Goal: Task Accomplishment & Management: Use online tool/utility

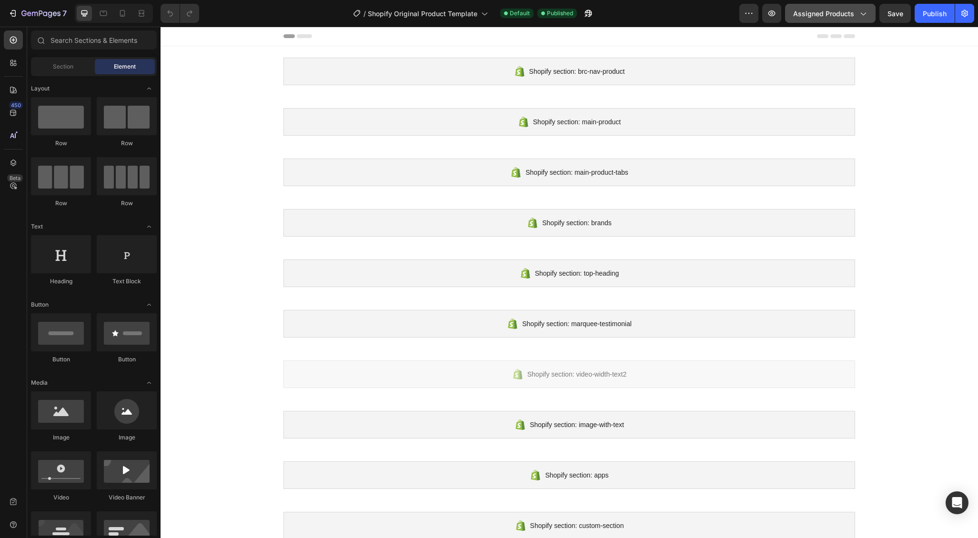
click at [823, 6] on button "Assigned Products" at bounding box center [830, 13] width 91 height 19
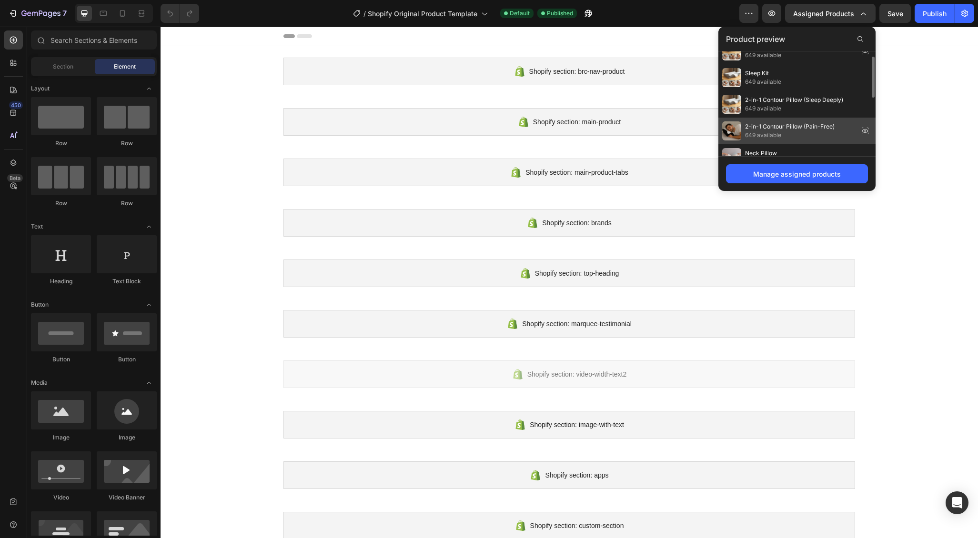
scroll to position [16, 0]
click at [787, 122] on span "2-in-1 Contour Pillow (Pain-Free)" at bounding box center [790, 124] width 90 height 9
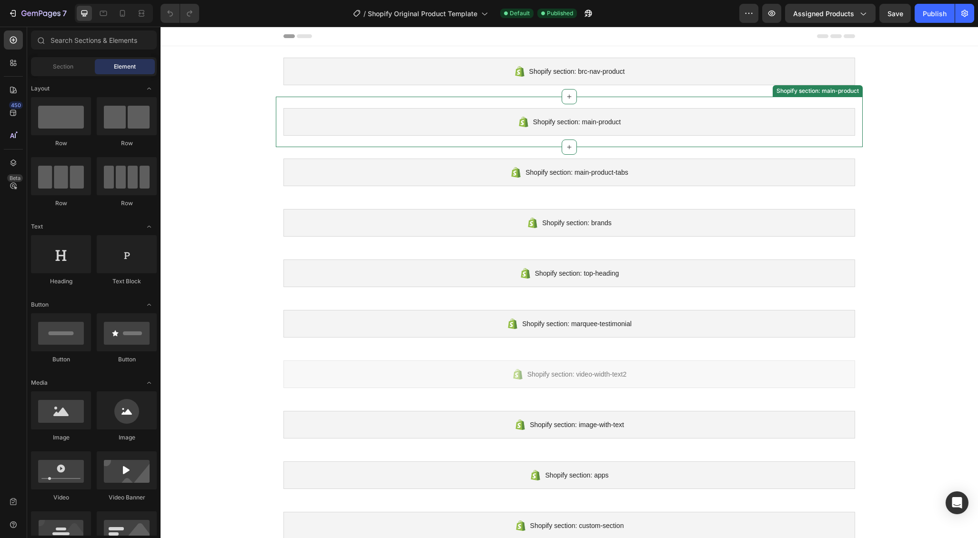
click at [758, 114] on div "Shopify section: main-product" at bounding box center [569, 122] width 572 height 28
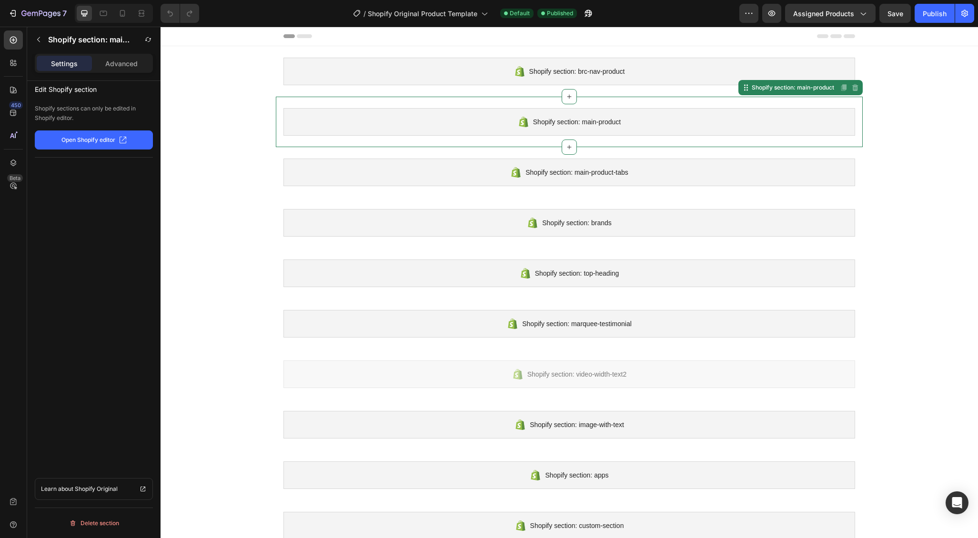
scroll to position [0, 0]
click at [451, 124] on div "Shopify section: main-product" at bounding box center [569, 122] width 572 height 28
click at [450, 125] on div "Shopify section: main-product" at bounding box center [569, 122] width 572 height 28
click at [116, 140] on button "Open Shopify editor" at bounding box center [94, 140] width 118 height 19
click at [9, 12] on icon "button" at bounding box center [13, 14] width 10 height 10
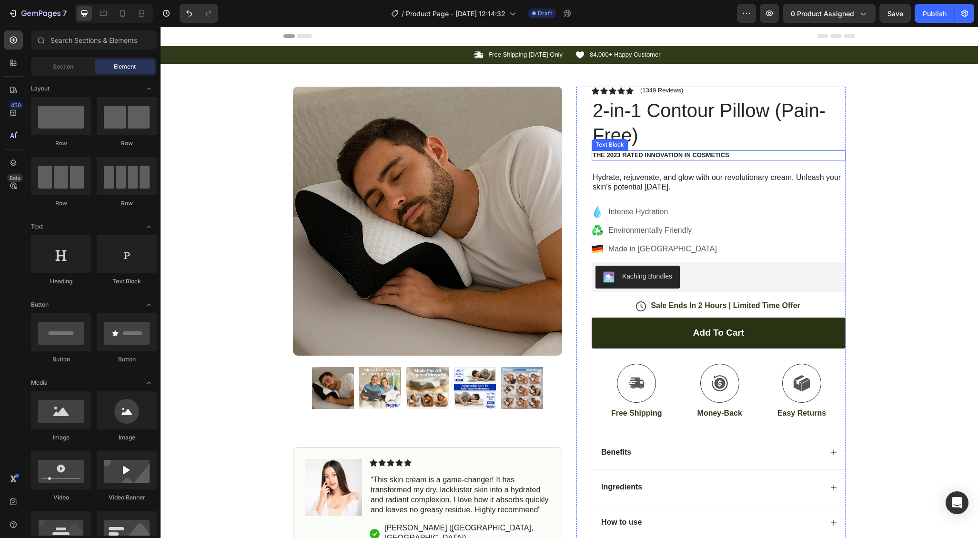
click at [600, 159] on p "The 2023 Rated Innovation in Cosmetics" at bounding box center [719, 156] width 252 height 8
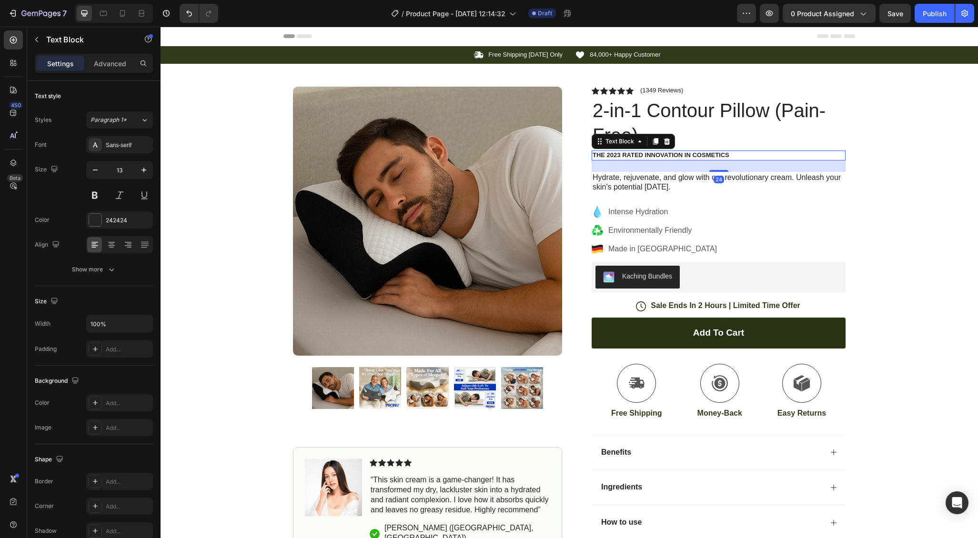
click at [617, 154] on p "The 2023 Rated Innovation in Cosmetics" at bounding box center [719, 156] width 252 height 8
click at [629, 155] on p "The 2025 Rated Innovation in Cosmetics" at bounding box center [719, 156] width 252 height 8
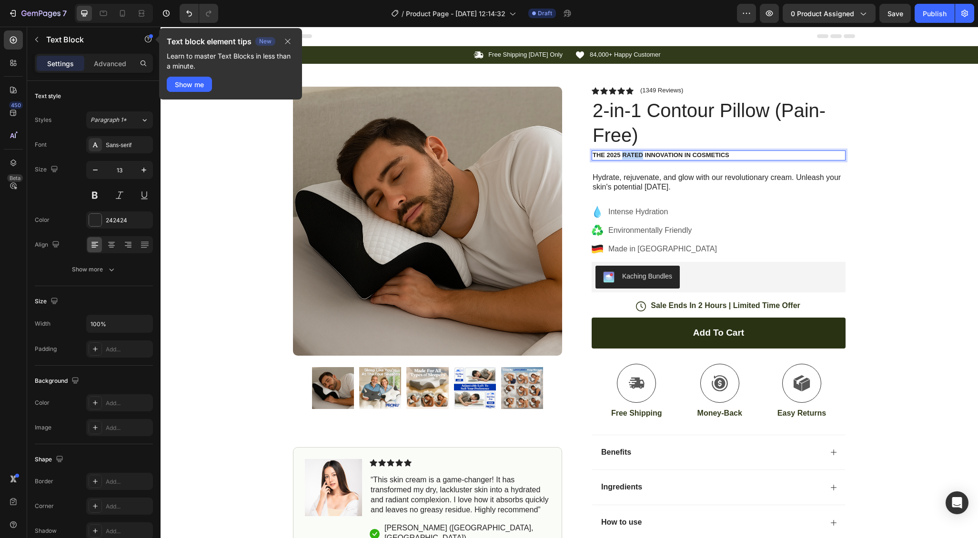
click at [629, 155] on p "The 2025 Rated Innovation in Cosmetics" at bounding box center [719, 156] width 252 height 8
click at [662, 154] on p "The 2025 Ergonomic pillow of the year Innovation in Cosmetics" at bounding box center [719, 156] width 252 height 8
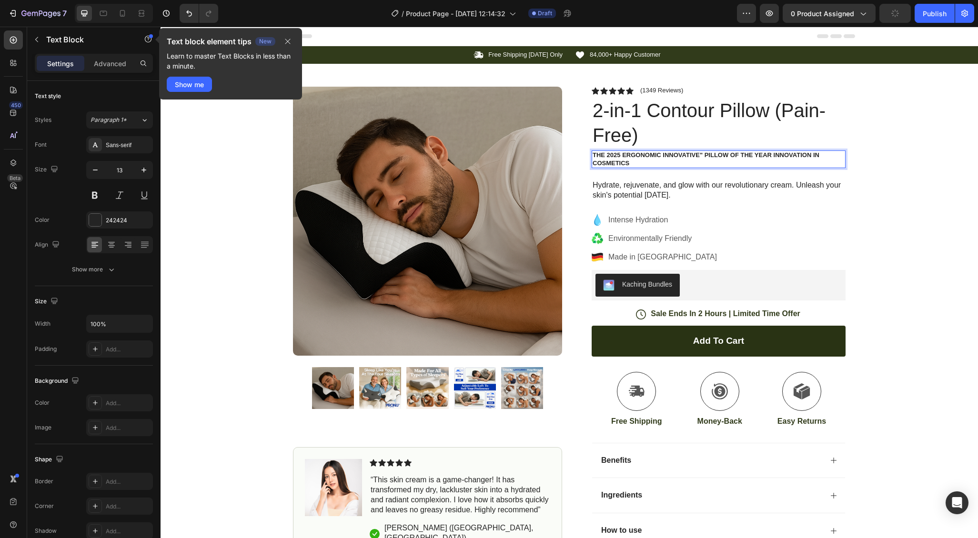
click at [624, 155] on p "The 2025 Ergonomic Innovative" pillow of the year Innovation in Cosmetics" at bounding box center [719, 160] width 252 height 16
drag, startPoint x: 776, startPoint y: 152, endPoint x: 786, endPoint y: 162, distance: 13.8
click at [786, 162] on p "The 2025 "Ergonomic Innovative" pillow of the year Innovation in Cosmetics" at bounding box center [719, 160] width 252 height 16
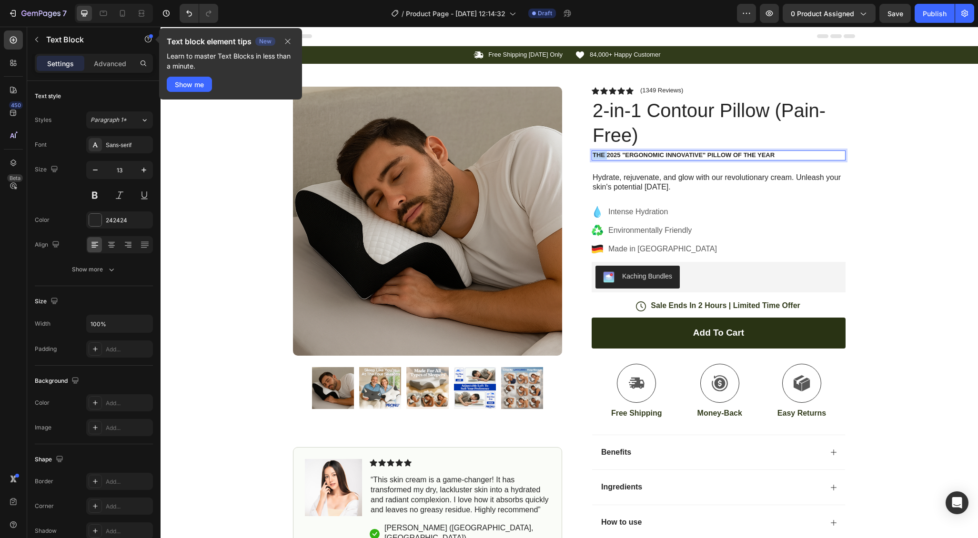
drag, startPoint x: 606, startPoint y: 154, endPoint x: 590, endPoint y: 155, distance: 16.2
click at [590, 155] on div "Icon Icon Icon Icon Icon Icon List (1349 Reviews) Text Block Row 2-in-1 Contour…" at bounding box center [711, 321] width 269 height 469
click at [527, 193] on img at bounding box center [427, 221] width 269 height 269
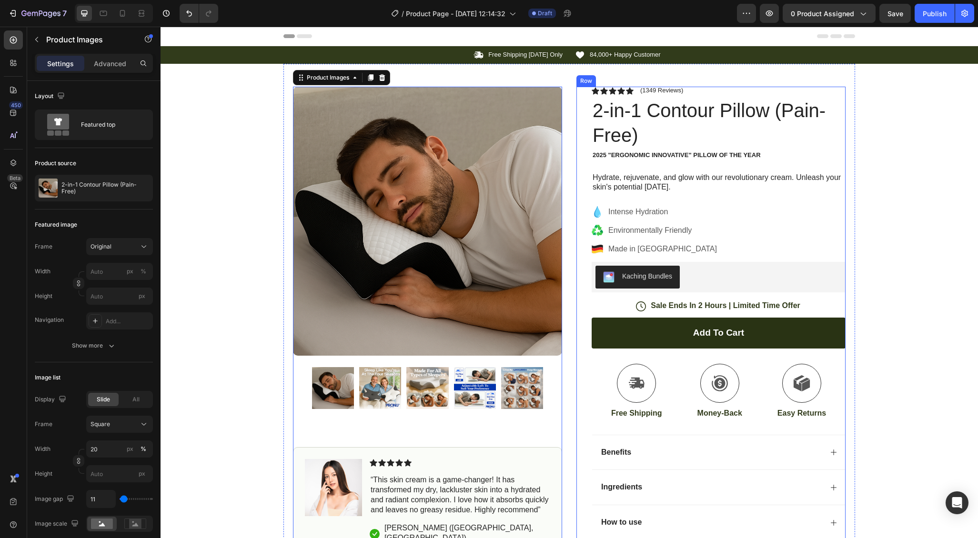
click at [594, 156] on p "2025 "Ergonomic Innovative" pillow of the year" at bounding box center [719, 156] width 252 height 8
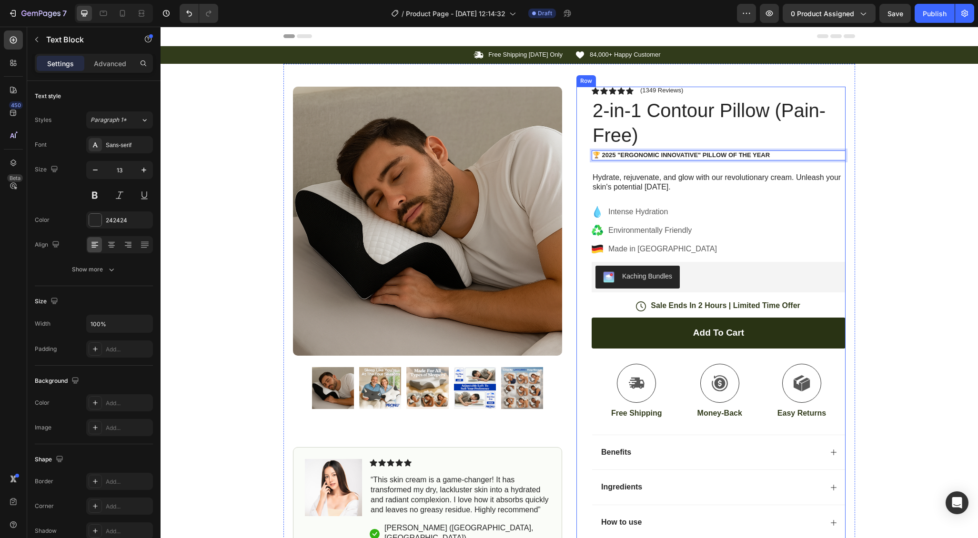
click at [713, 141] on h1 "2-in-1 Contour Pillow (Pain-Free)" at bounding box center [719, 122] width 254 height 51
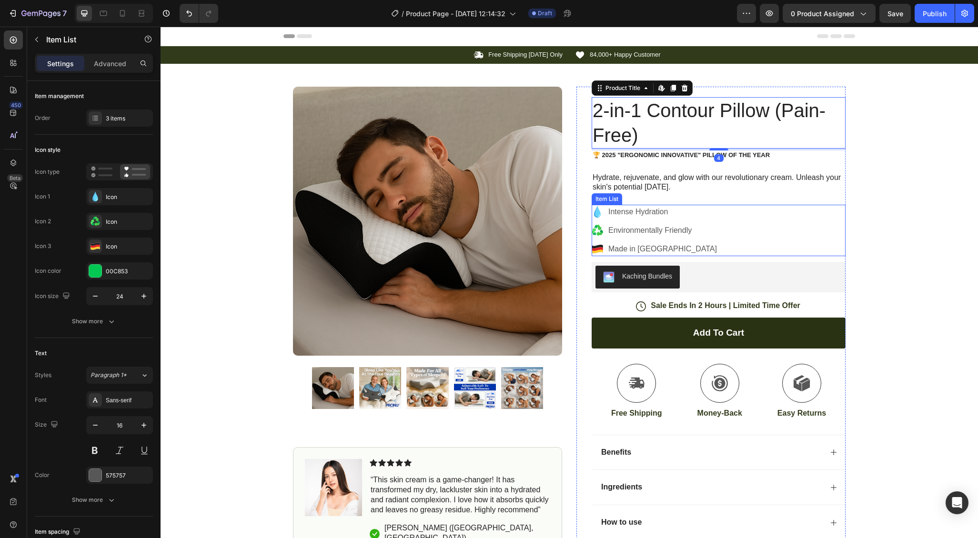
click at [708, 212] on div "Intense Hydration Environmentally Friendly Made in Germany" at bounding box center [719, 230] width 254 height 51
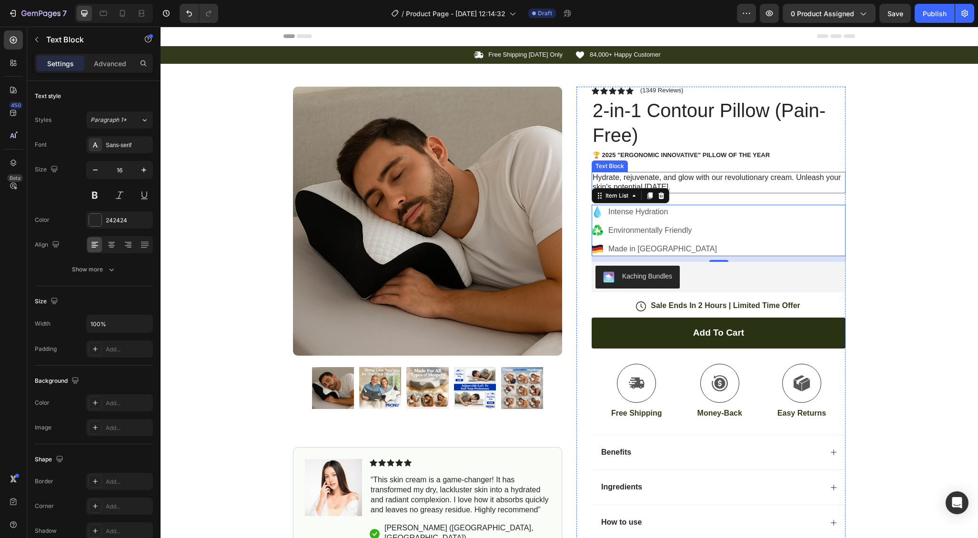
click at [661, 177] on p "Hydrate, rejuvenate, and glow with our revolutionary cream. Unleash your skin's…" at bounding box center [719, 183] width 252 height 20
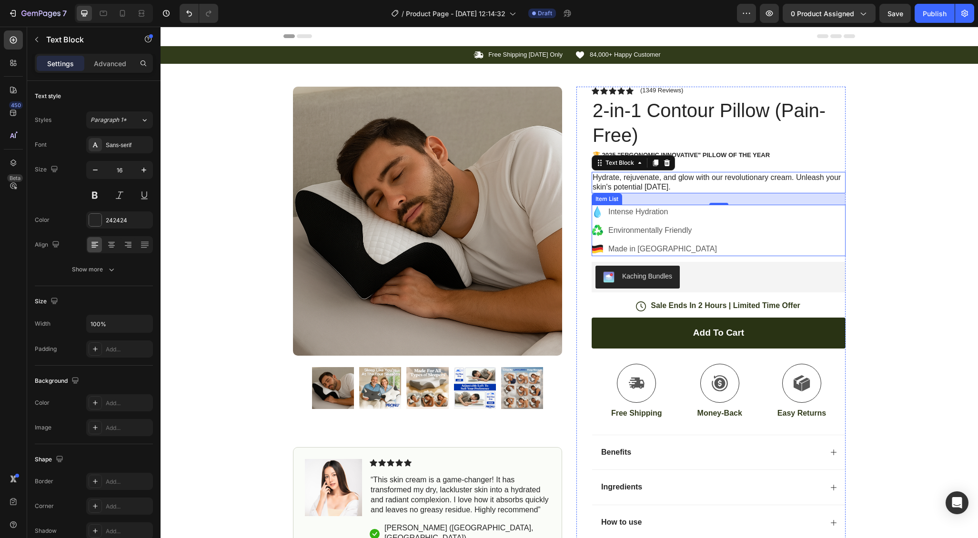
click at [628, 212] on p "Intense Hydration" at bounding box center [662, 211] width 109 height 11
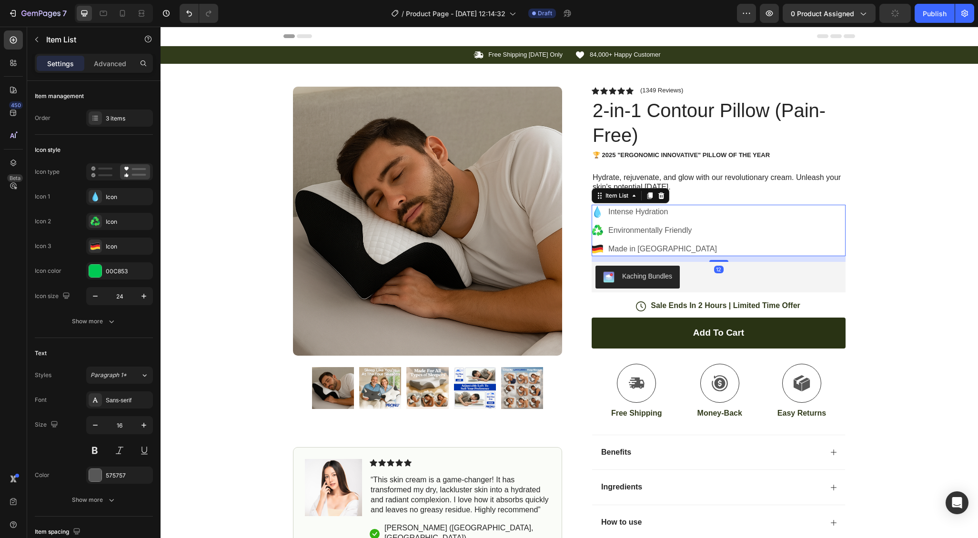
click at [628, 212] on p "Intense Hydration" at bounding box center [662, 211] width 109 height 11
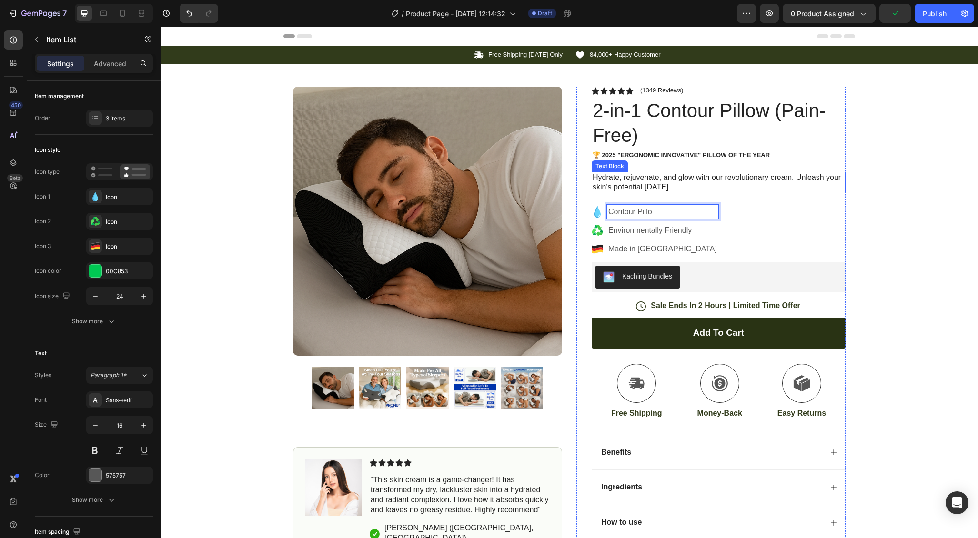
click at [637, 189] on p "Hydrate, rejuvenate, and glow with our revolutionary cream. Unleash your skin's…" at bounding box center [719, 183] width 252 height 20
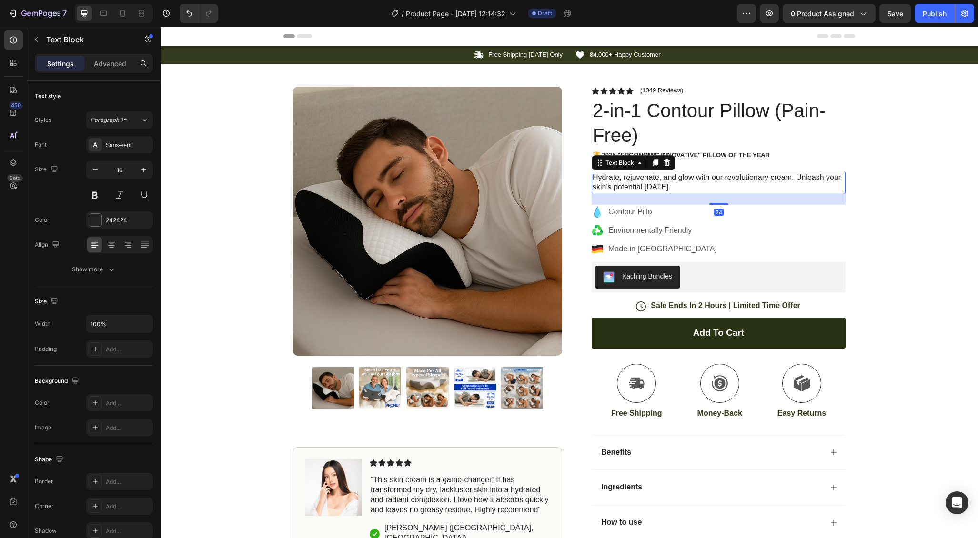
click at [637, 187] on p "Hydrate, rejuvenate, and glow with our revolutionary cream. Unleash your skin's…" at bounding box center [719, 183] width 252 height 20
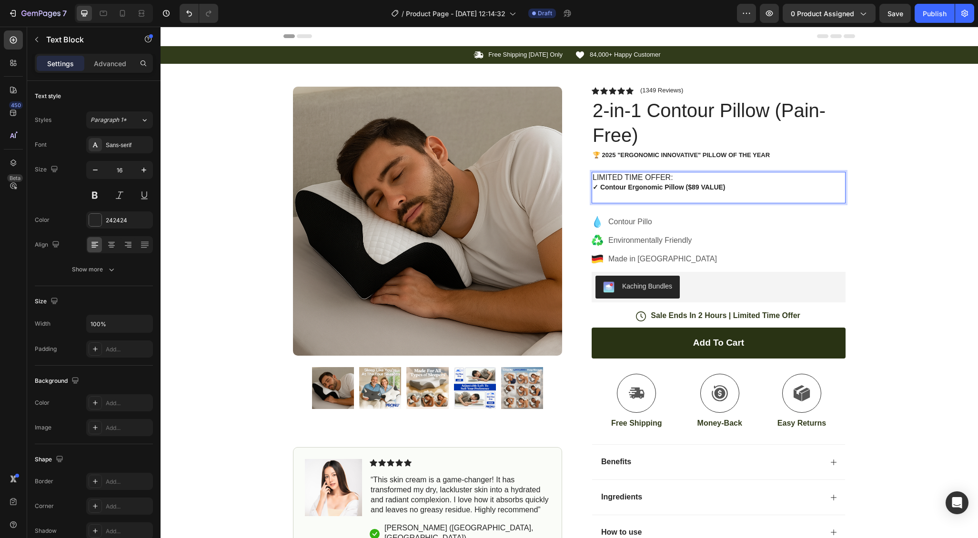
click at [694, 187] on strong "✓ Contour Ergonomic Pillow ($89 VALUE)" at bounding box center [659, 187] width 133 height 8
click at [671, 196] on p "Rich Text Editor. Editing area: main" at bounding box center [719, 197] width 252 height 10
drag, startPoint x: 734, startPoint y: 186, endPoint x: 589, endPoint y: 184, distance: 144.8
click at [589, 184] on div "Icon Icon Icon Icon Icon Icon List (1349 Reviews) Text Block Row 2-in-1 Contour…" at bounding box center [711, 326] width 269 height 479
copy strong "✓ Contour Ergonomic Pillow ($99 VALUE)"
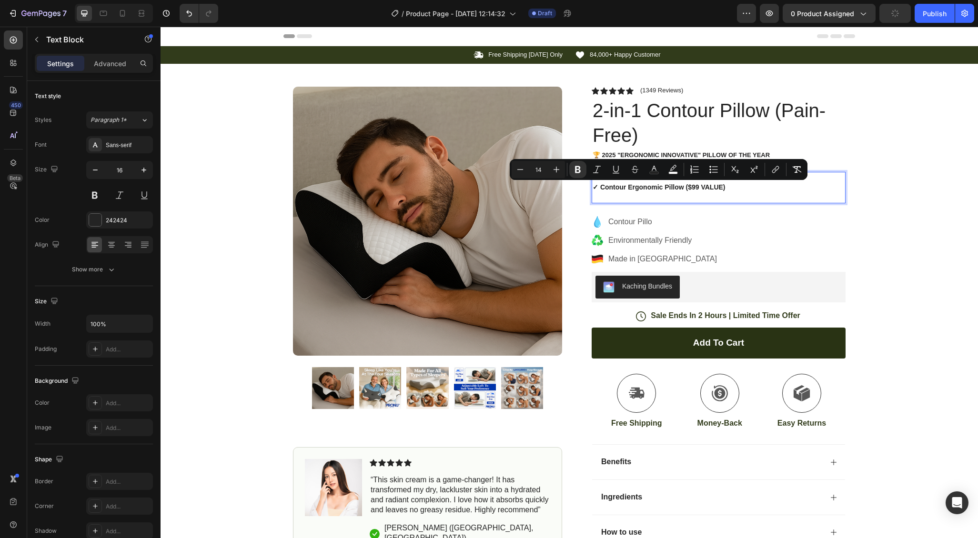
click at [604, 197] on p "Rich Text Editor. Editing area: main" at bounding box center [719, 197] width 252 height 10
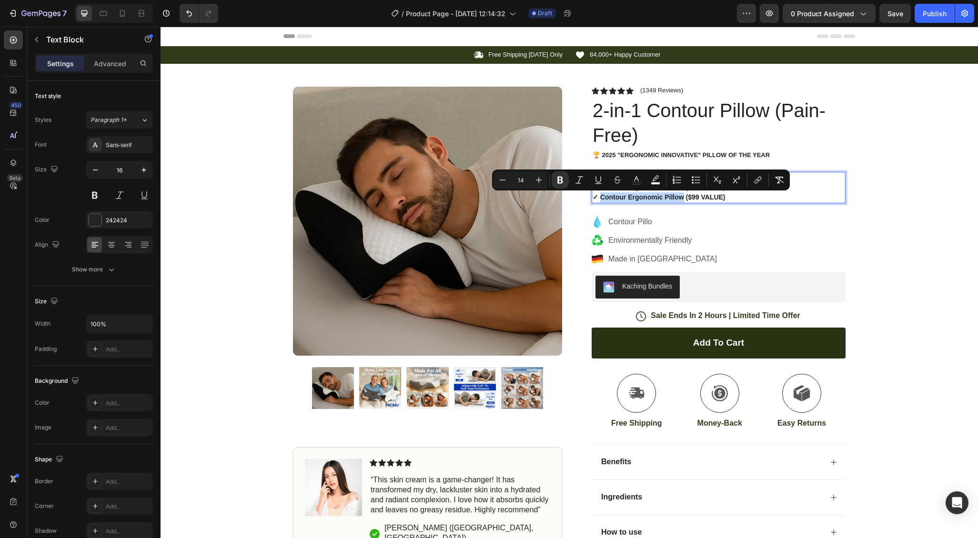
drag, startPoint x: 601, startPoint y: 199, endPoint x: 683, endPoint y: 198, distance: 82.4
click at [683, 198] on strong "✓ Contour Ergonomic Pillow ($99 VALUE)" at bounding box center [659, 197] width 133 height 8
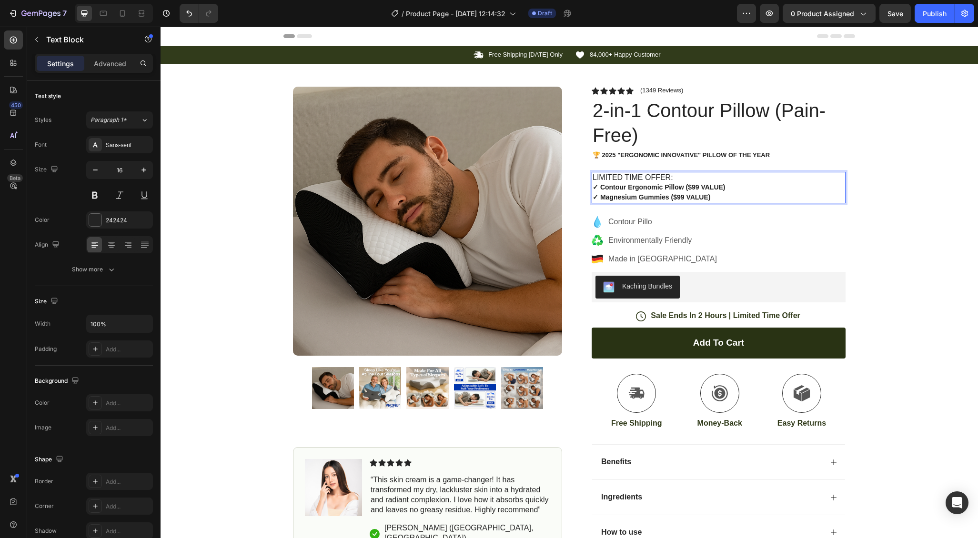
click at [683, 198] on strong "✓ Magnesium Gummies ($99 VALUE)" at bounding box center [652, 197] width 118 height 8
click at [717, 196] on p "✓ Magnesium Gummies ($79 VALUE)" at bounding box center [719, 197] width 252 height 10
drag, startPoint x: 713, startPoint y: 196, endPoint x: 594, endPoint y: 197, distance: 119.6
click at [593, 197] on p "✓ Magnesium Gummies ($79 VALUE)" at bounding box center [719, 197] width 252 height 10
copy strong "✓ Magnesium Gummies ($79 VALUE)"
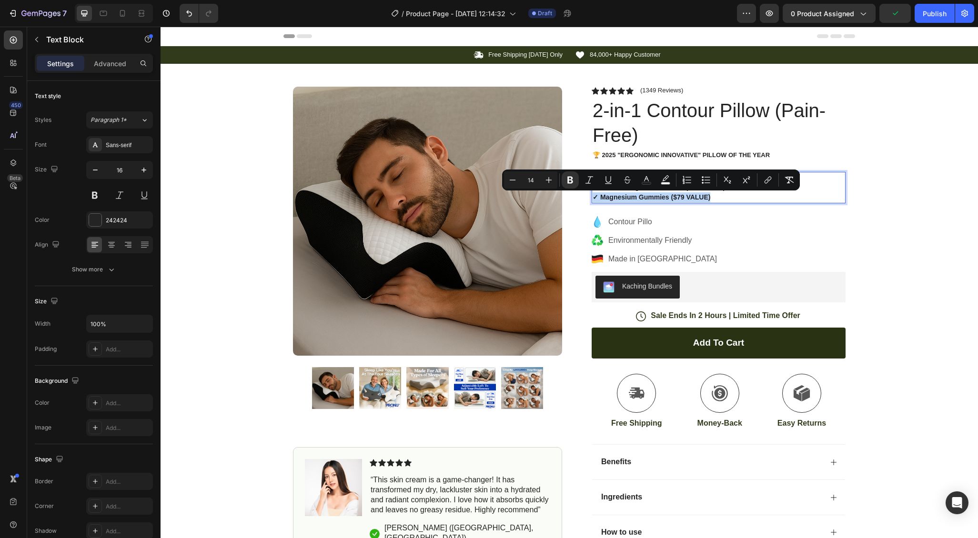
click at [741, 196] on p "✓ Magnesium Gummies ($79 VALUE)" at bounding box center [719, 197] width 252 height 10
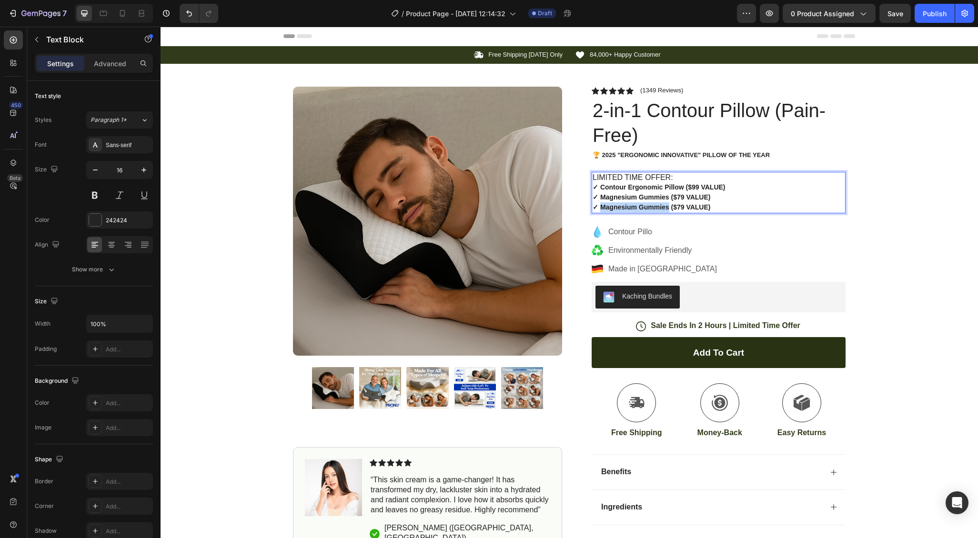
drag, startPoint x: 669, startPoint y: 210, endPoint x: 601, endPoint y: 207, distance: 67.7
click at [601, 208] on strong "✓ Magnesium Gummies ($79 VALUE)" at bounding box center [652, 207] width 118 height 8
click at [684, 207] on strong "✓ Premium Silk Eye Mask ($79 VALUE)" at bounding box center [654, 207] width 123 height 8
click at [728, 204] on p "✓ Premium Silk Eye Mask ($49 VALUE)" at bounding box center [719, 207] width 252 height 10
click at [686, 209] on strong "✓ Premium Silk Eye Mask ($49 VALUE)" at bounding box center [654, 207] width 123 height 8
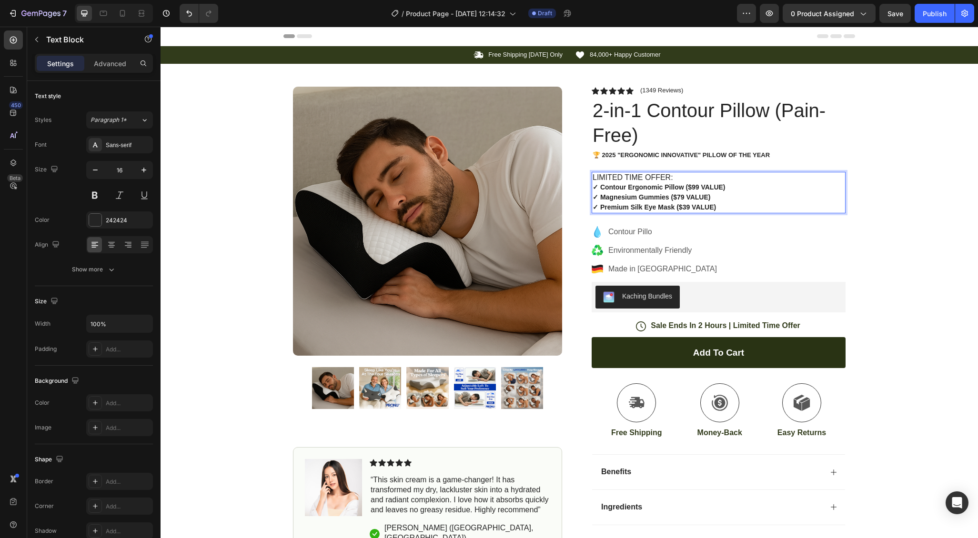
click at [720, 209] on p "✓ Premium Silk Eye Mask ($39 VALUE)" at bounding box center [719, 207] width 252 height 10
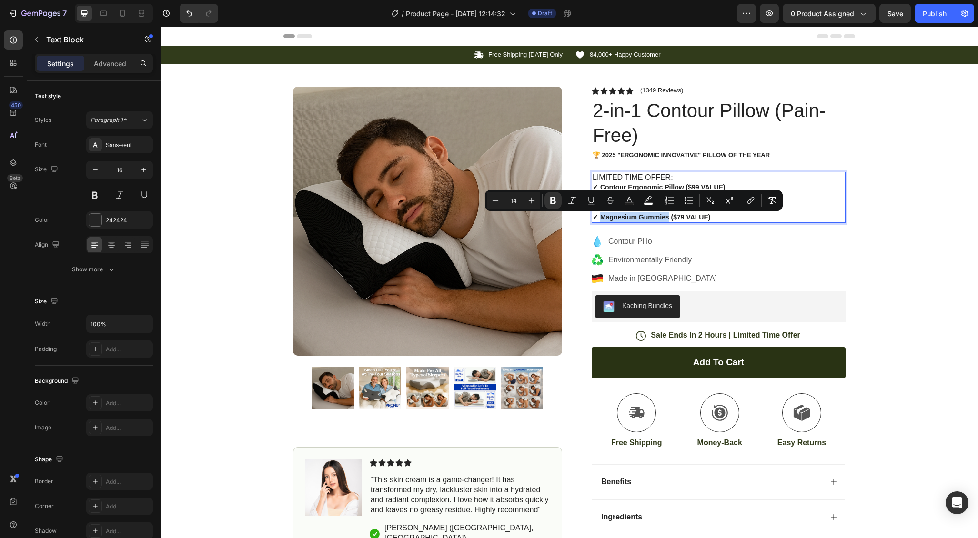
drag, startPoint x: 599, startPoint y: 217, endPoint x: 668, endPoint y: 219, distance: 68.6
click at [668, 219] on strong "✓ Magnesium Gummies ($79 VALUE)" at bounding box center [652, 217] width 118 height 8
drag, startPoint x: 664, startPoint y: 219, endPoint x: 627, endPoint y: 221, distance: 37.7
click at [627, 221] on strong "✓ E-Book "NightTime Optimal Routine to Improve Sleep" ($79 VALUE)" at bounding box center [704, 217] width 222 height 8
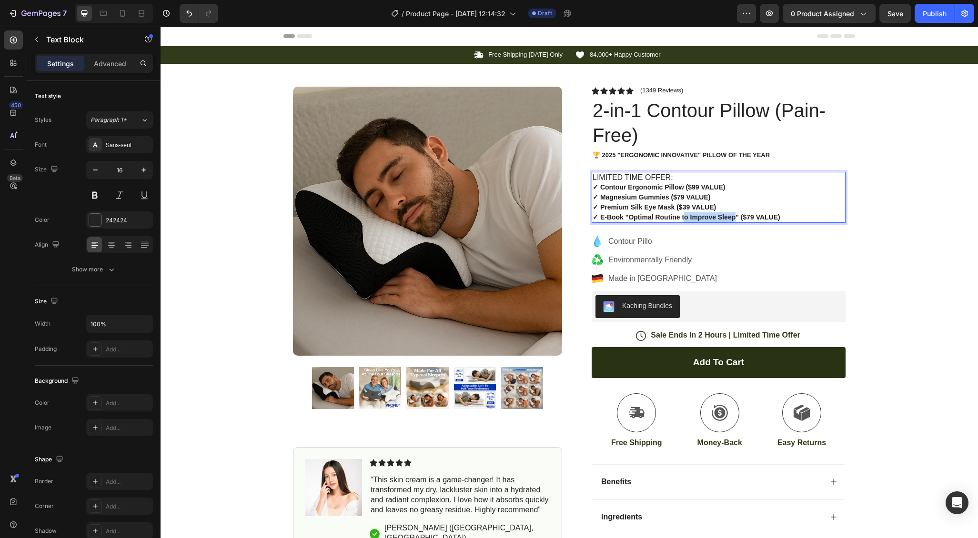
drag, startPoint x: 682, startPoint y: 221, endPoint x: 734, endPoint y: 219, distance: 51.5
click at [734, 220] on strong "✓ E-Book "Optimal Routine to Improve Sleep" ($79 VALUE)" at bounding box center [687, 217] width 188 height 8
click at [767, 221] on strong "✓ E-Book "Optimal Routine For 10x Better Sleeper" ($79 VALUE)" at bounding box center [695, 217] width 205 height 8
click at [678, 196] on strong "✓ Magnesium Gummies ($79 VALUE)" at bounding box center [652, 197] width 118 height 8
click at [809, 217] on p "✓ E-Book "Optimal Routine For 10x Better Sleeper" ($49 VALUE)" at bounding box center [719, 217] width 252 height 10
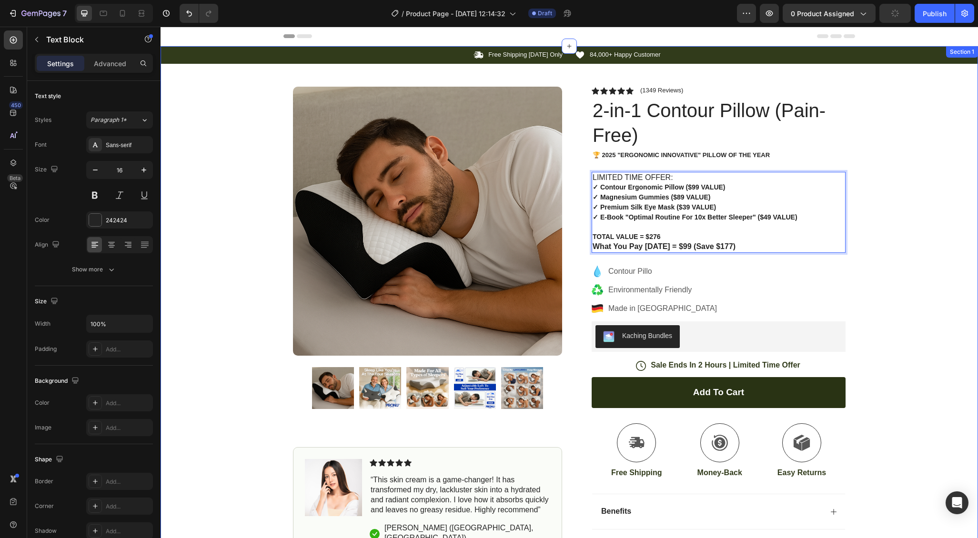
click at [859, 241] on div "Icon Free Shipping Today Only Text Block Row Icon 84,000+ Happy Customer Text B…" at bounding box center [570, 330] width 818 height 569
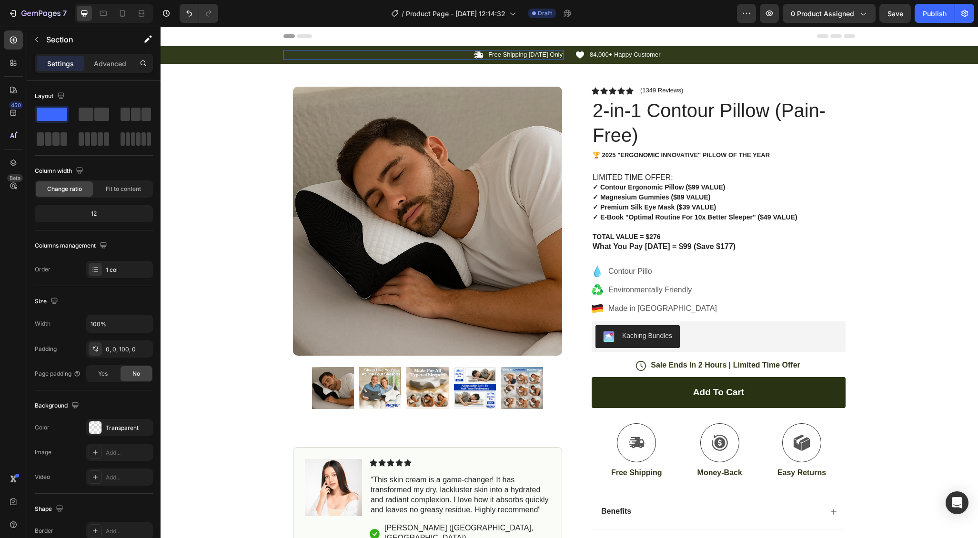
click at [328, 60] on div "Icon Free Shipping Today Only Text Block Row 0" at bounding box center [423, 55] width 280 height 10
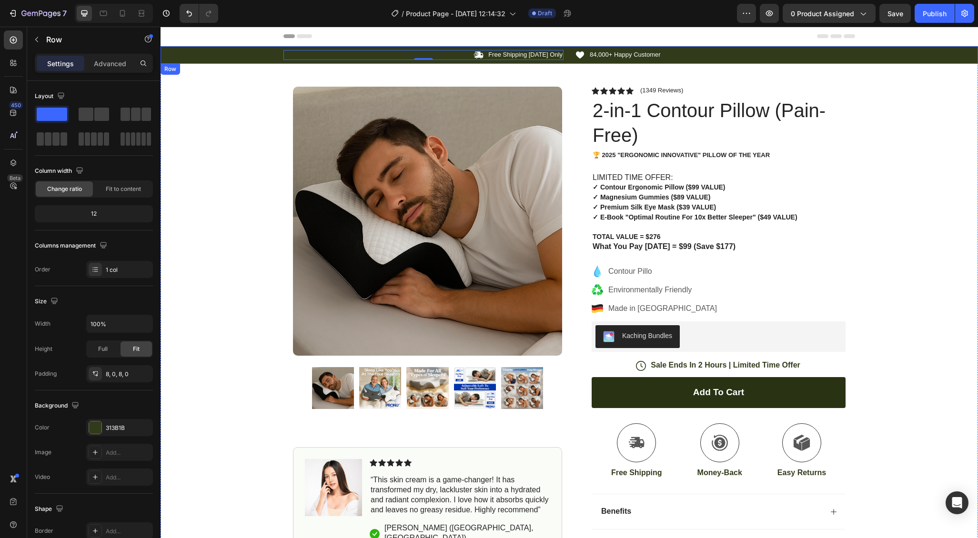
click at [200, 54] on div "Icon Free Shipping Today Only Text Block Row 0 Icon 84,000+ Happy Customer Text…" at bounding box center [570, 55] width 818 height 10
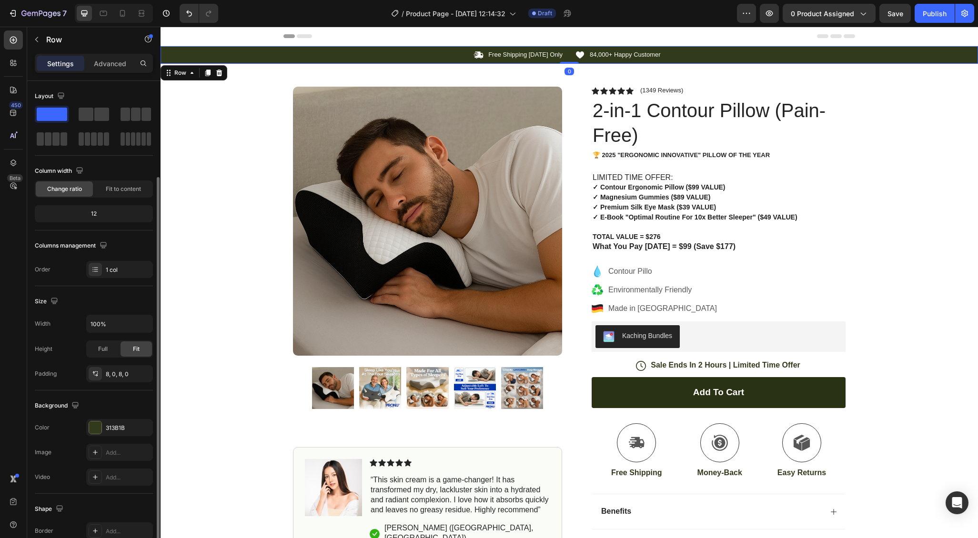
scroll to position [97, 0]
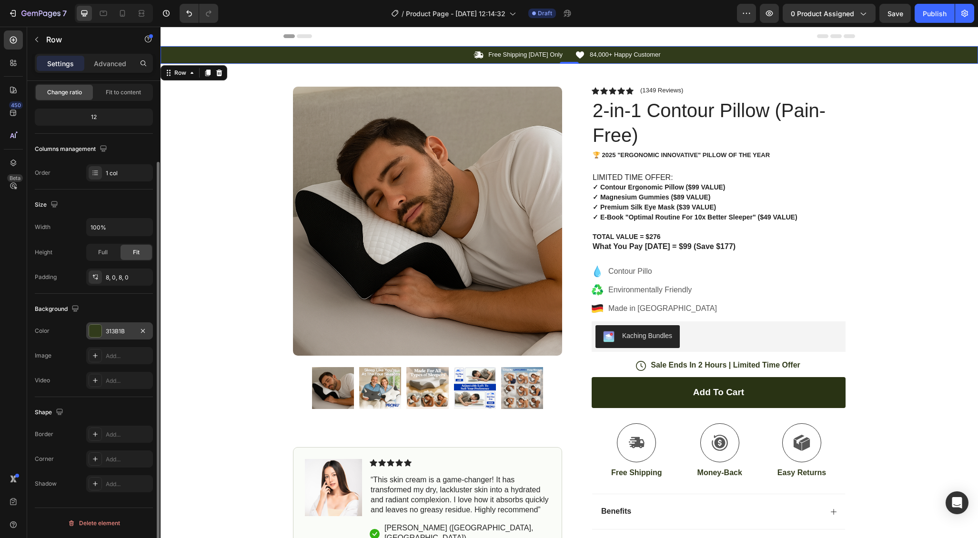
click at [122, 328] on div "313B1B" at bounding box center [120, 331] width 28 height 9
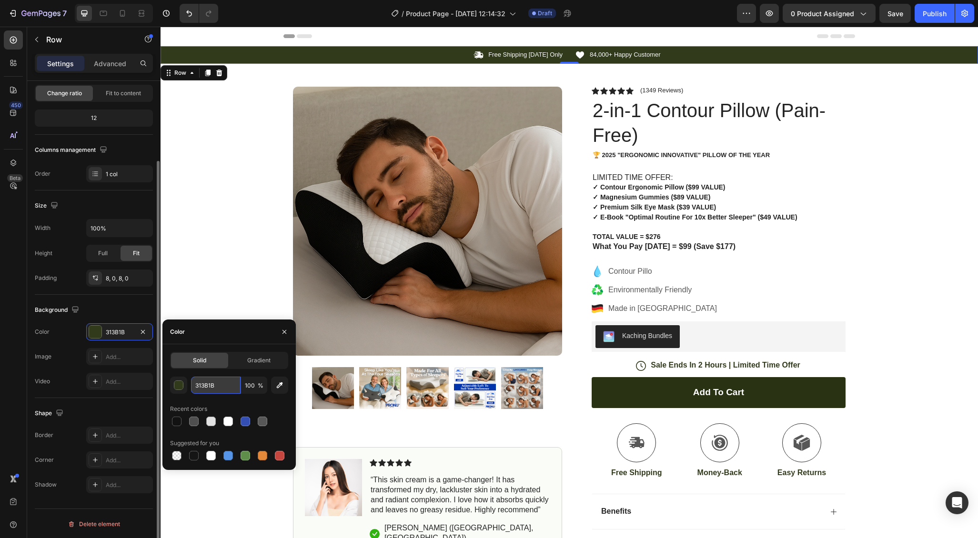
click at [203, 386] on input "313B1B" at bounding box center [216, 385] width 50 height 17
paste input "#143fa6"
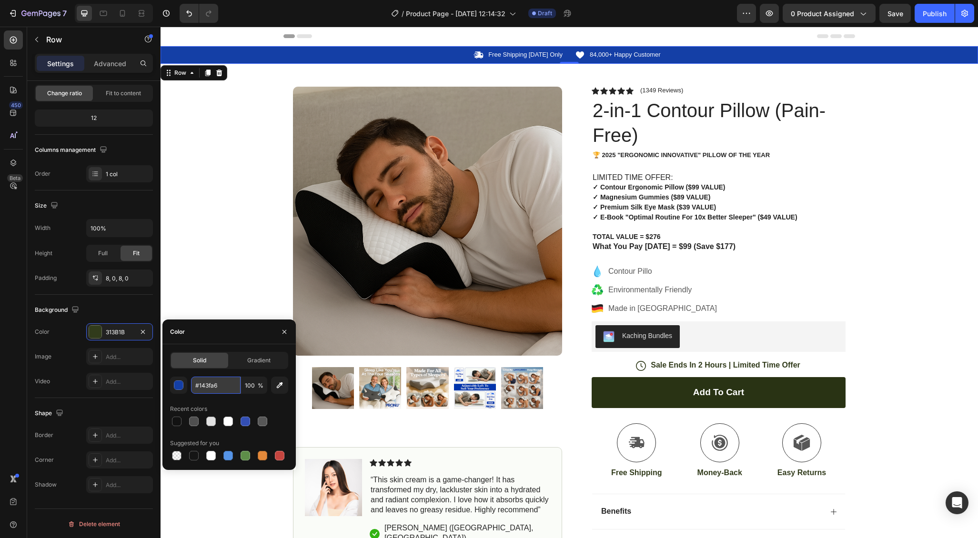
click at [200, 387] on input "#143fa6" at bounding box center [216, 385] width 50 height 17
type input "143FA6"
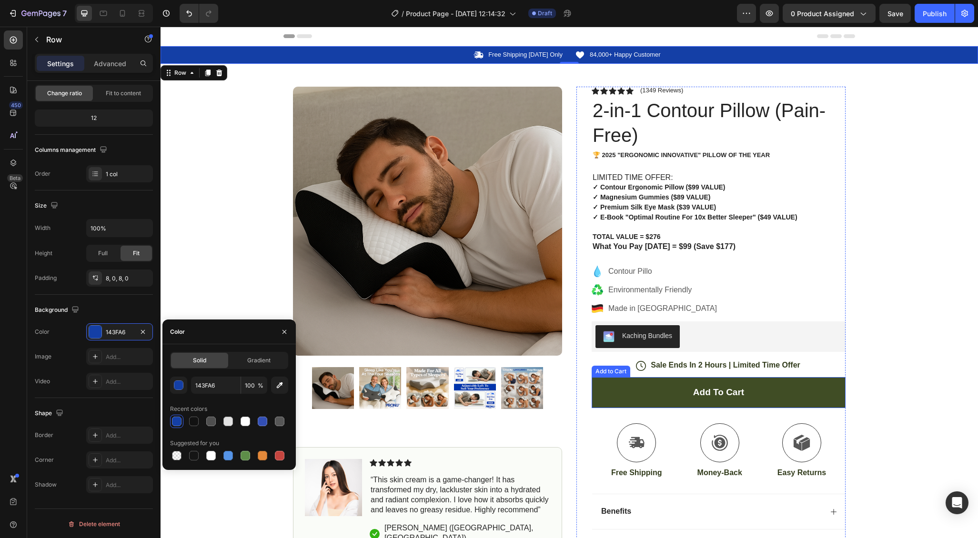
click at [650, 407] on button "Add to cart" at bounding box center [719, 392] width 254 height 31
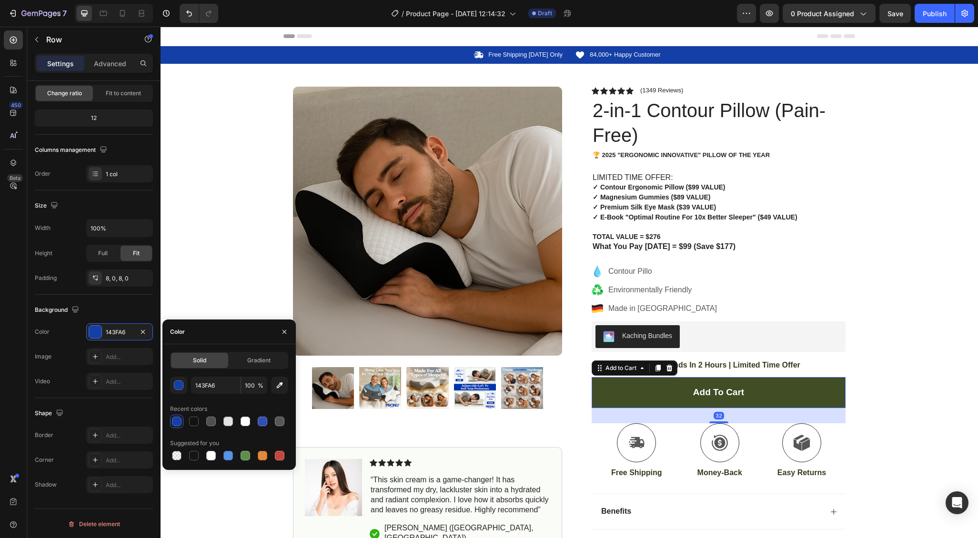
scroll to position [0, 0]
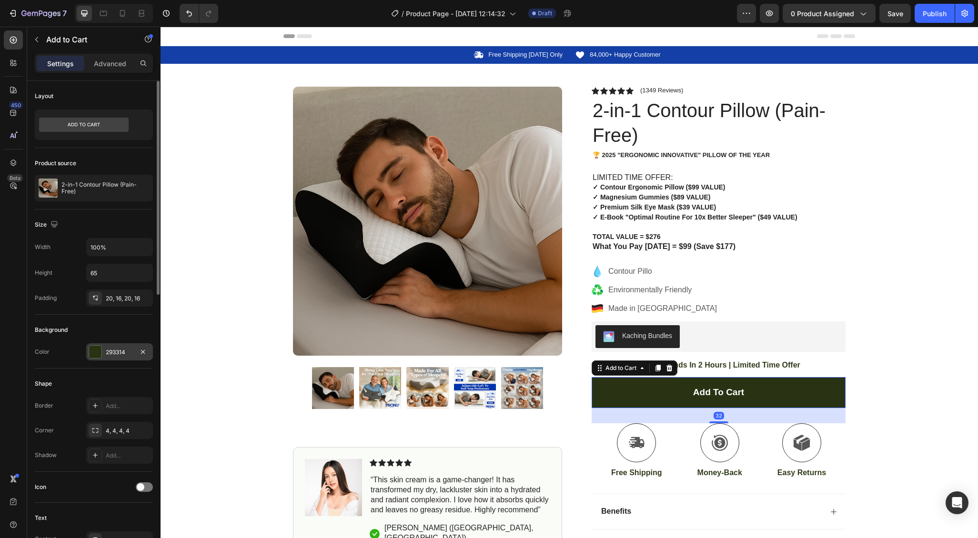
click at [119, 354] on div "293314" at bounding box center [120, 352] width 28 height 9
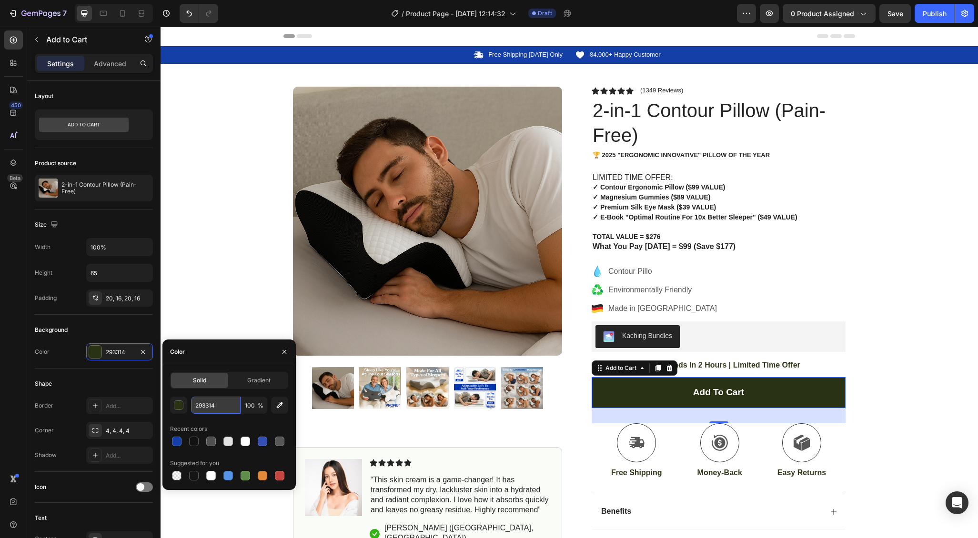
click at [213, 406] on input "293314" at bounding box center [216, 405] width 50 height 17
paste input "#143fa6"
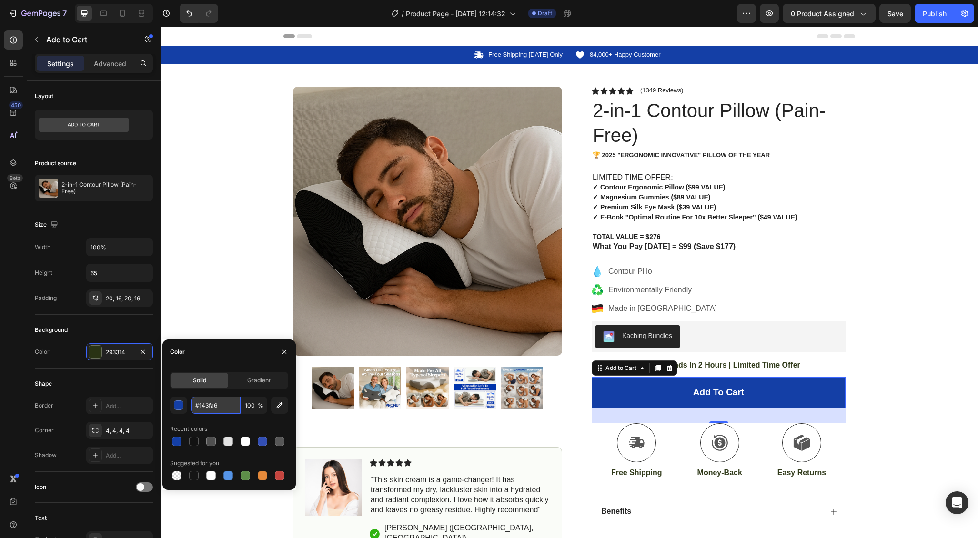
click at [199, 407] on input "#143fa6" at bounding box center [216, 405] width 50 height 17
type input "143fa6"
click at [214, 300] on div "Icon Free Shipping Today Only Text Block Row Icon 84,000+ Happy Customer Text B…" at bounding box center [570, 344] width 818 height 596
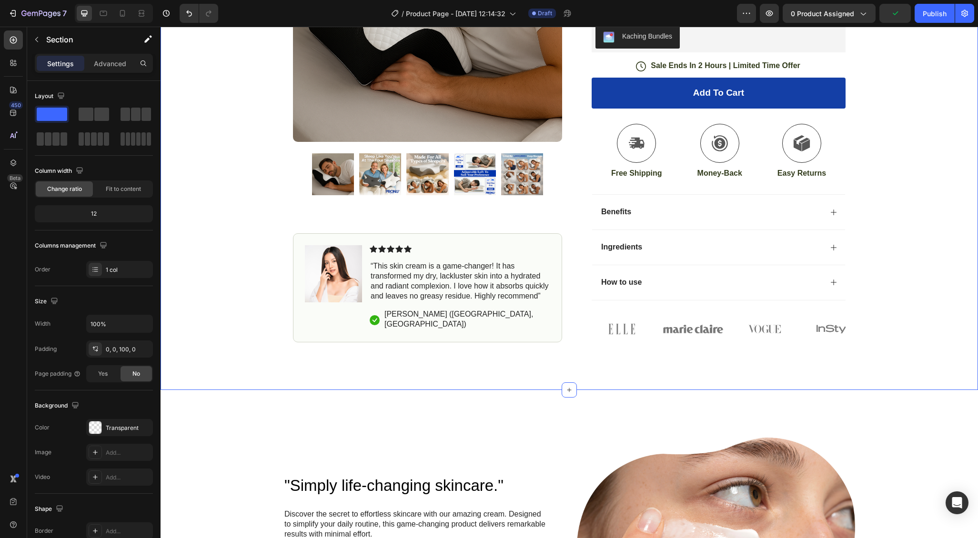
scroll to position [285, 0]
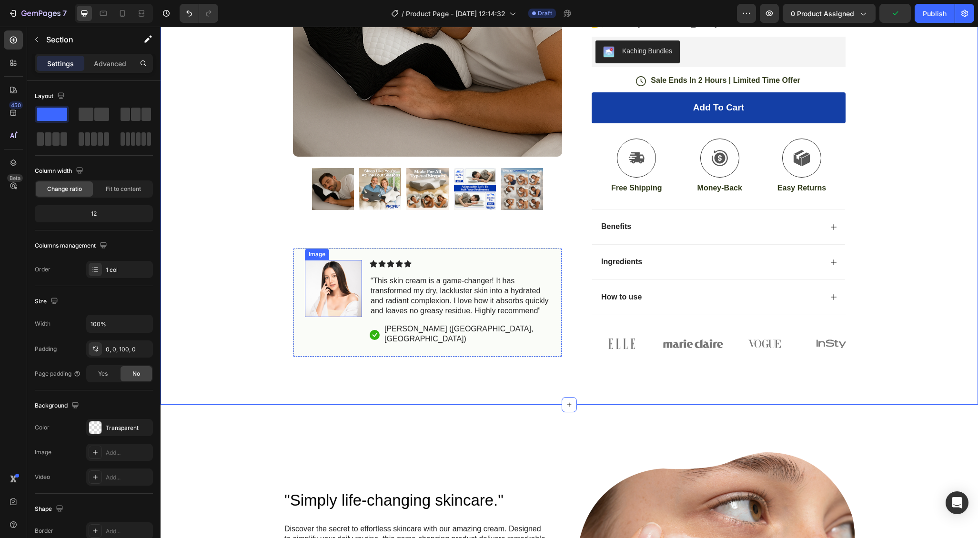
click at [350, 306] on img at bounding box center [333, 288] width 57 height 57
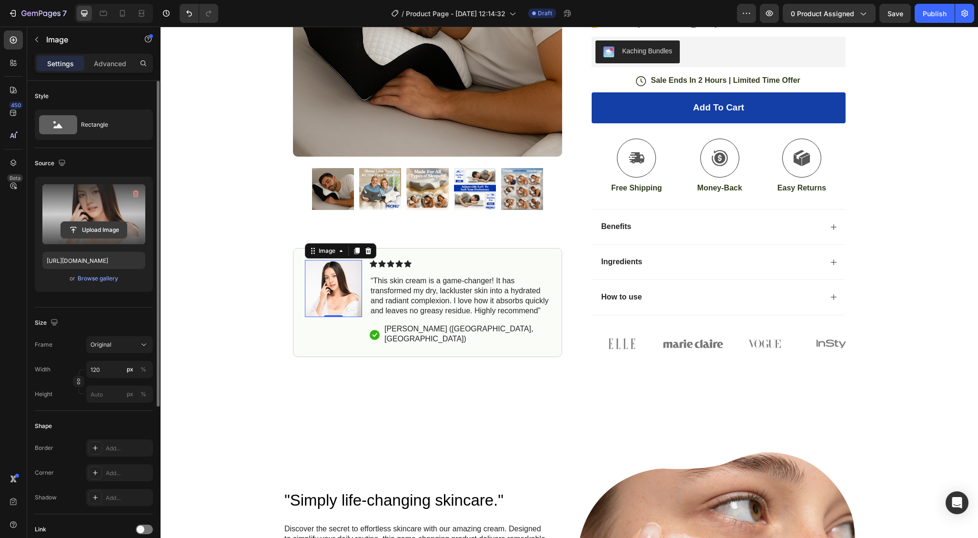
click at [89, 229] on input "file" at bounding box center [94, 230] width 66 height 16
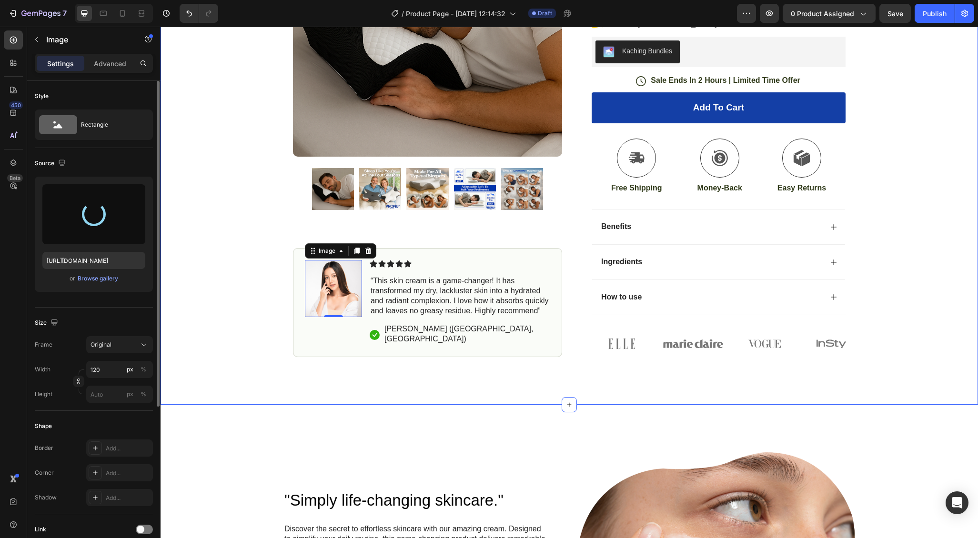
type input "https://cdn.shopify.com/s/files/1/0557/9046/9186/files/gempages_581729979528643…"
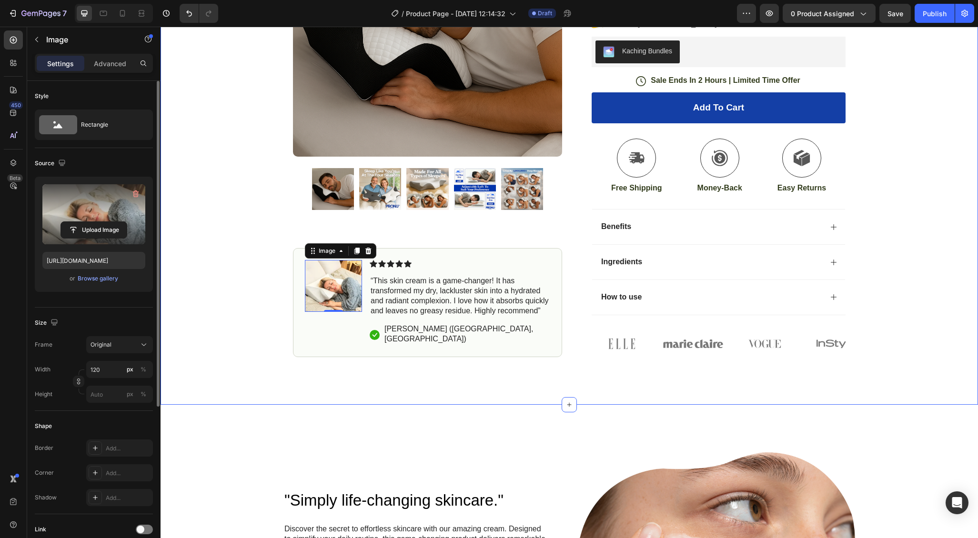
click at [236, 231] on div "Icon Free Shipping Today Only Text Block Row Icon 84,000+ Happy Customer Text B…" at bounding box center [570, 59] width 818 height 596
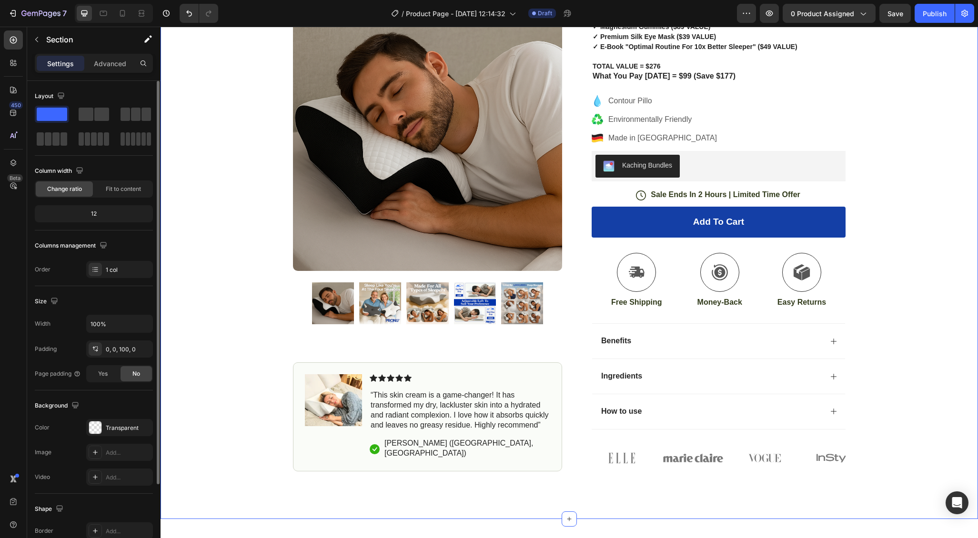
scroll to position [170, 0]
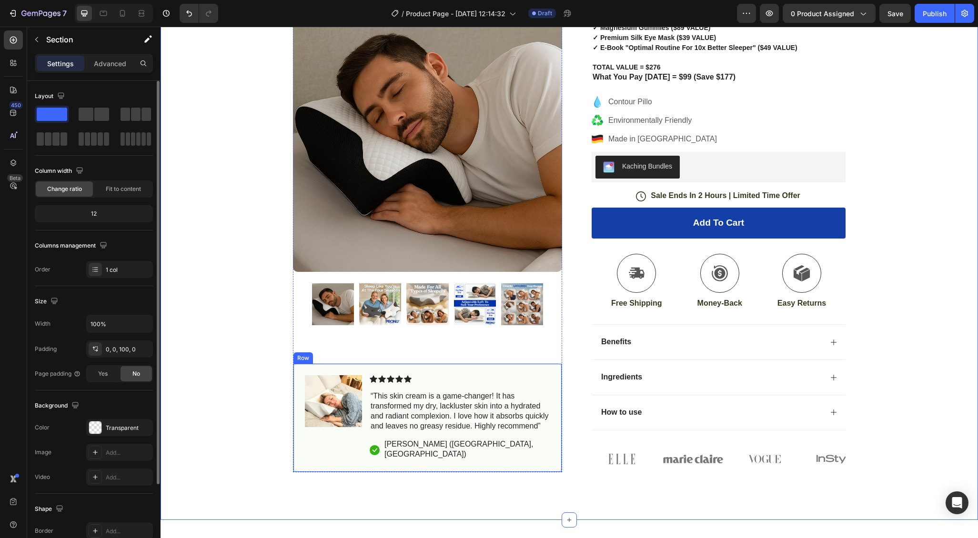
click at [509, 380] on div "Image Icon Icon Icon Icon Icon Icon List “This skin cream is a game-changer! It…" at bounding box center [427, 418] width 269 height 109
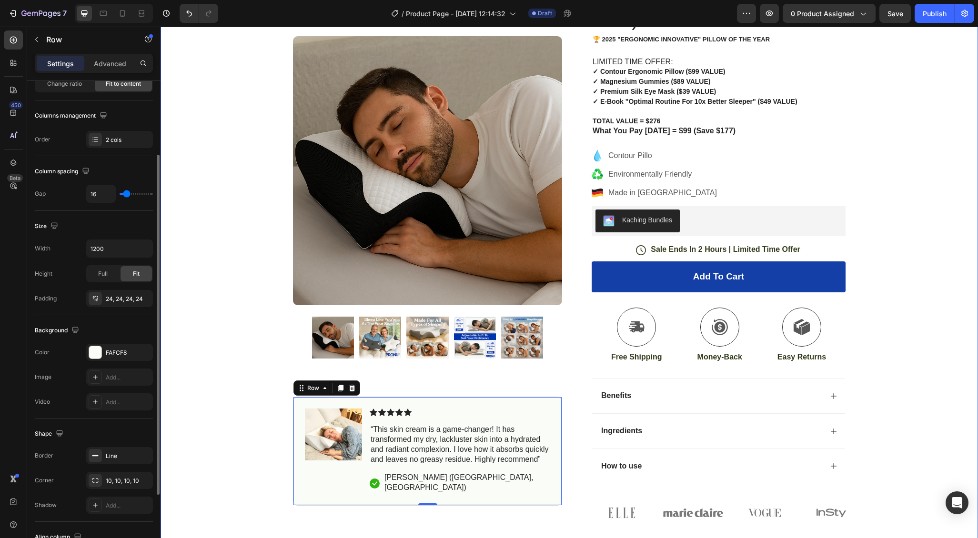
scroll to position [0, 0]
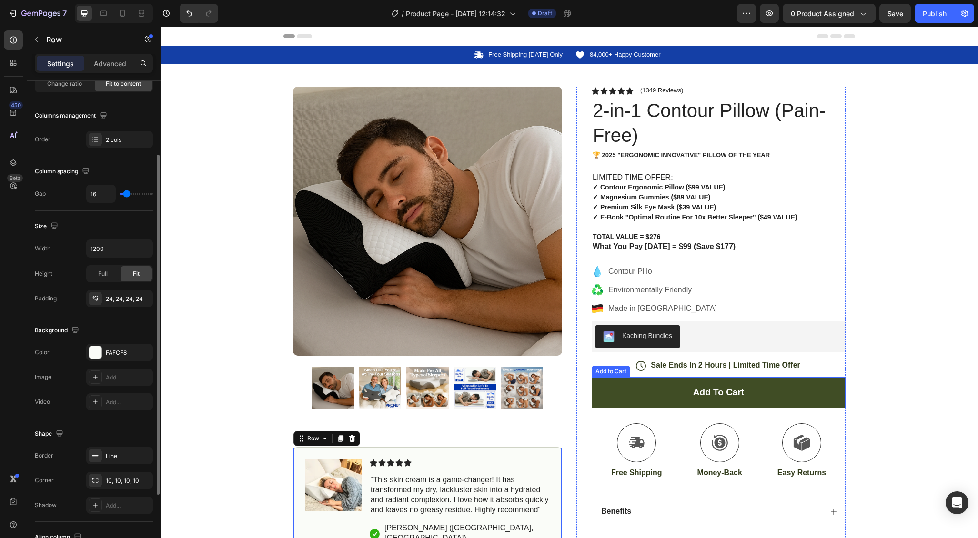
click at [607, 395] on button "Add to cart" at bounding box center [719, 392] width 254 height 31
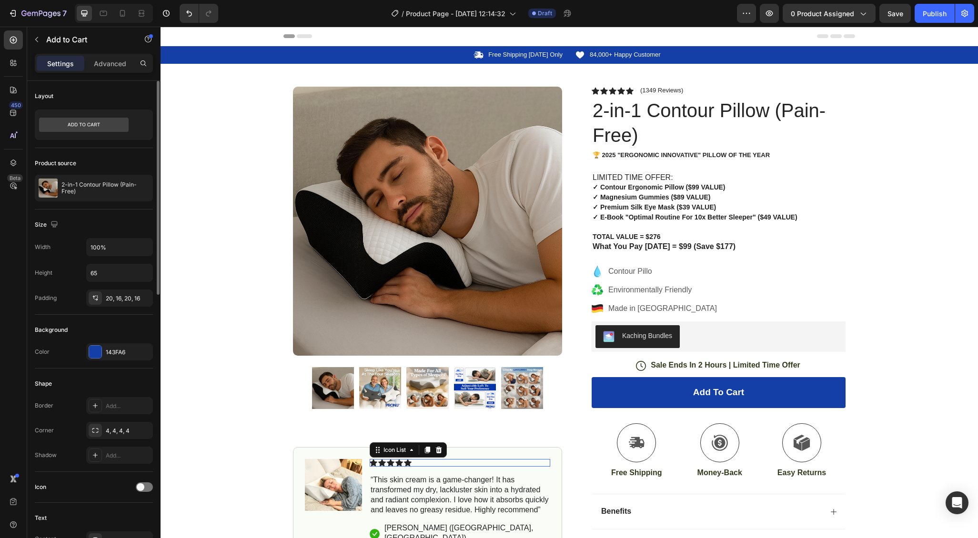
click at [439, 467] on div "Icon Icon Icon Icon Icon Icon List 0" at bounding box center [460, 463] width 181 height 8
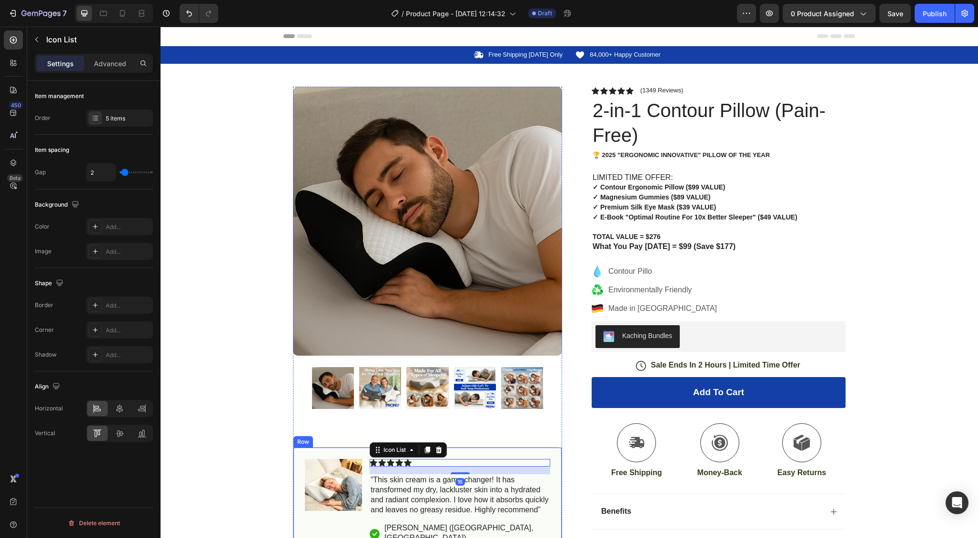
click at [478, 450] on div "Image Icon Icon Icon Icon Icon Icon List 16 “This skin cream is a game-changer!…" at bounding box center [427, 501] width 269 height 109
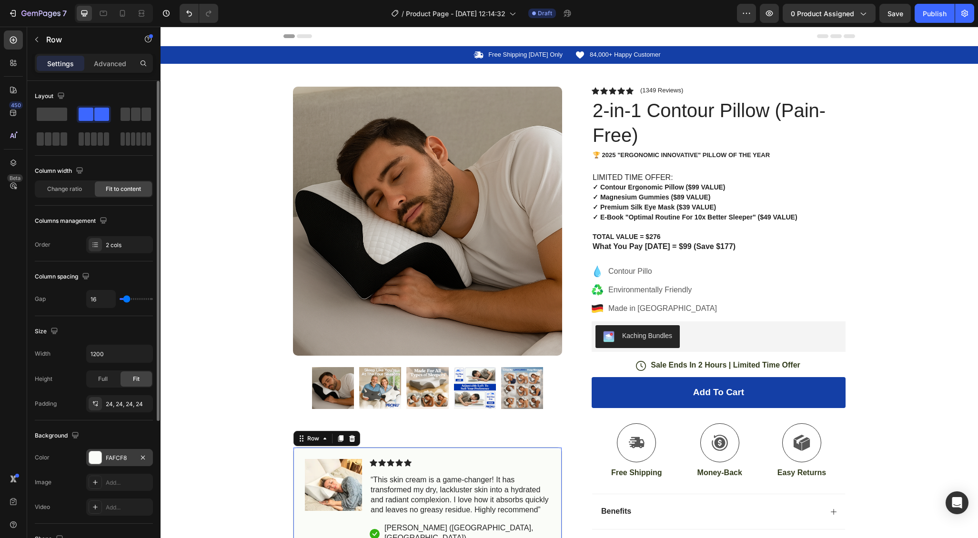
click at [104, 458] on div "FAFCF8" at bounding box center [119, 457] width 67 height 17
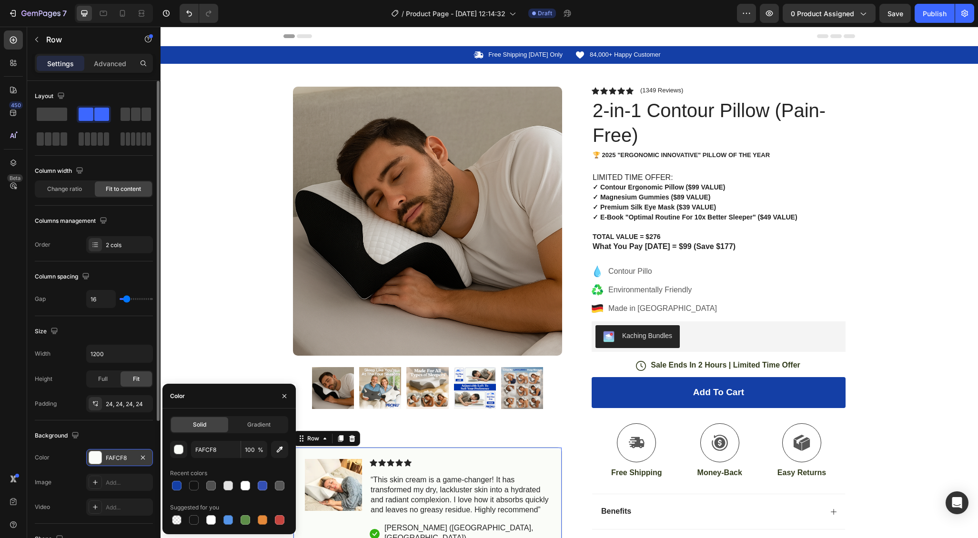
click at [113, 456] on div "FAFCF8" at bounding box center [120, 458] width 28 height 9
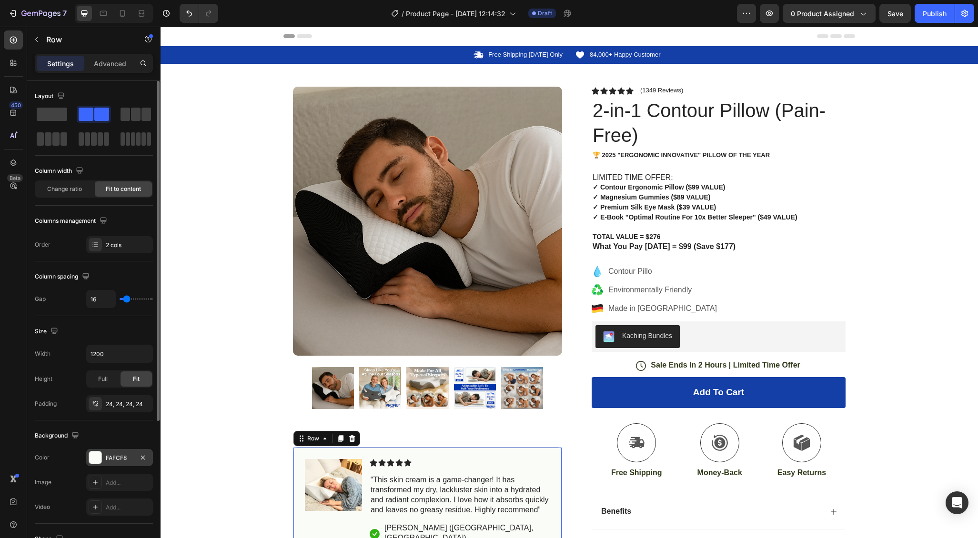
click at [126, 457] on div "FAFCF8" at bounding box center [120, 458] width 28 height 9
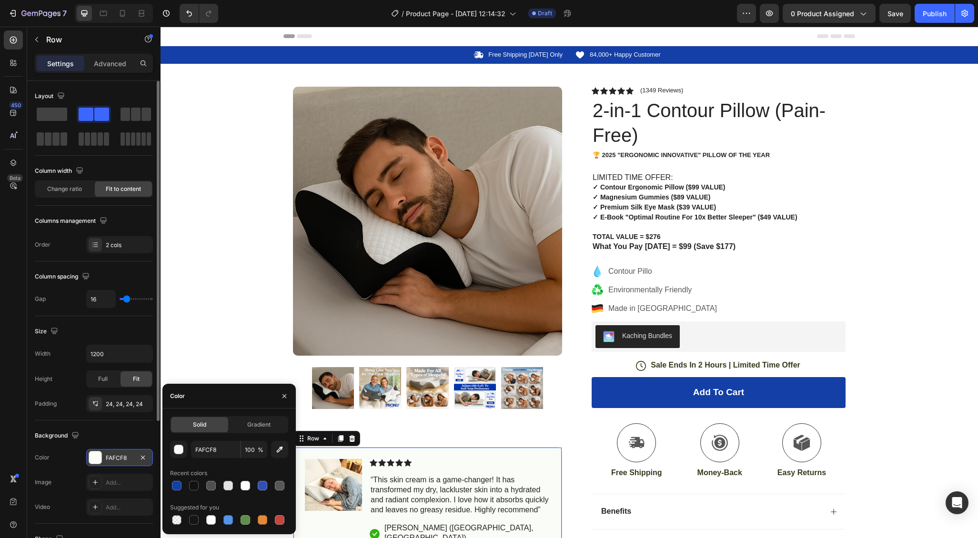
click at [126, 457] on div "FAFCF8" at bounding box center [120, 458] width 28 height 9
click at [217, 450] on input "FAFCF8" at bounding box center [216, 449] width 50 height 17
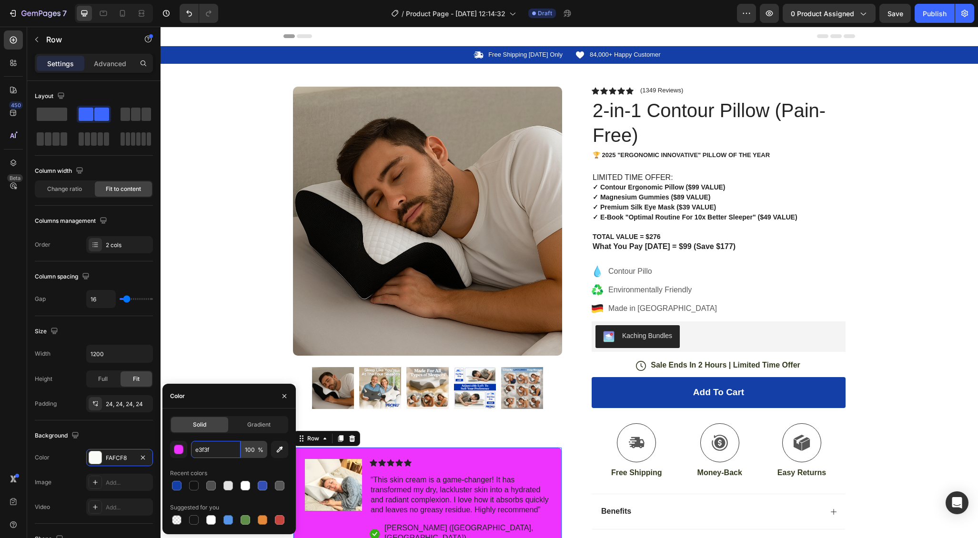
type input "e3f3fa"
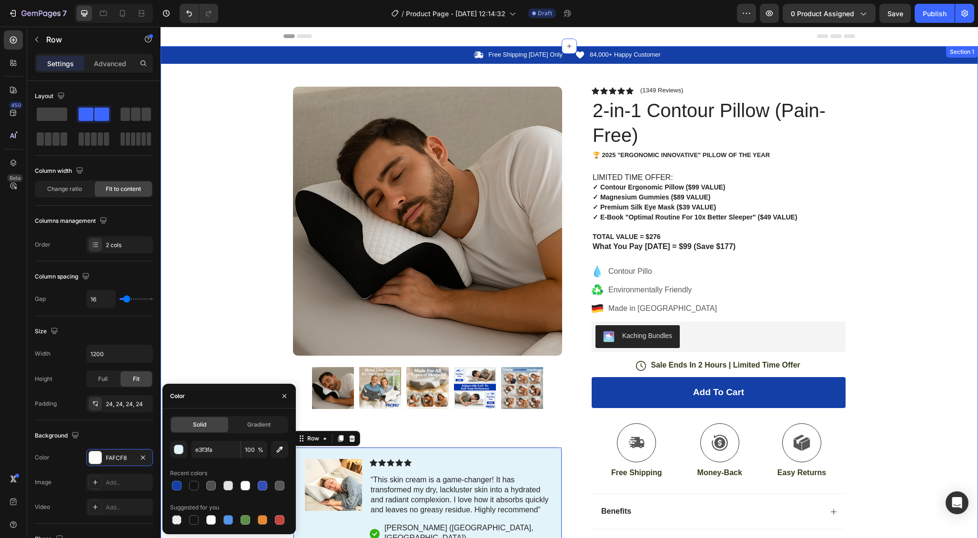
click at [259, 353] on div "Icon Free Shipping Today Only Text Block Row Icon 84,000+ Happy Customer Text B…" at bounding box center [570, 344] width 818 height 596
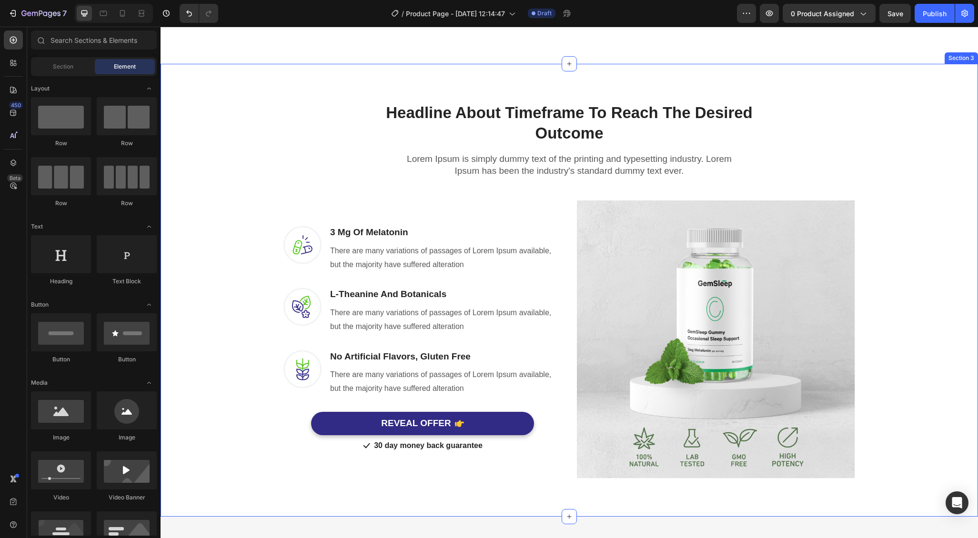
scroll to position [603, 0]
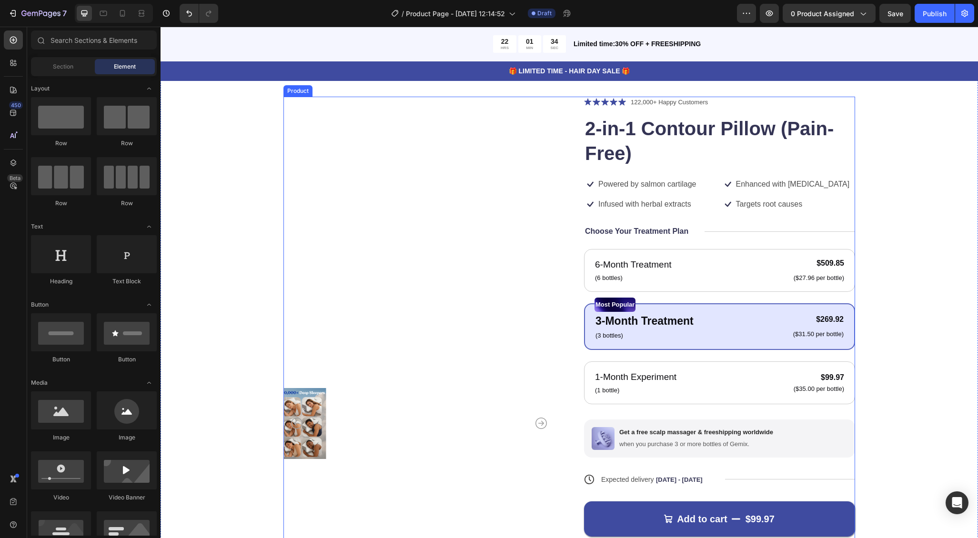
scroll to position [1, 0]
